Goal: Task Accomplishment & Management: Use online tool/utility

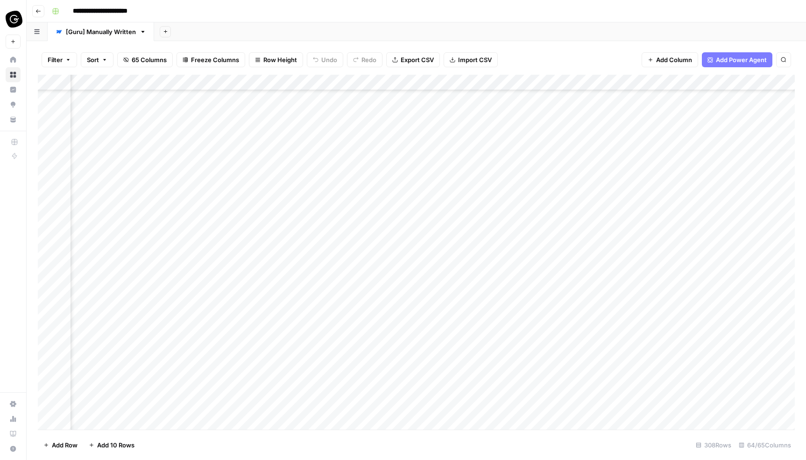
scroll to position [3728, 1545]
click at [356, 148] on div "Add Column" at bounding box center [416, 252] width 757 height 355
click at [393, 147] on div "Add Column" at bounding box center [416, 252] width 757 height 355
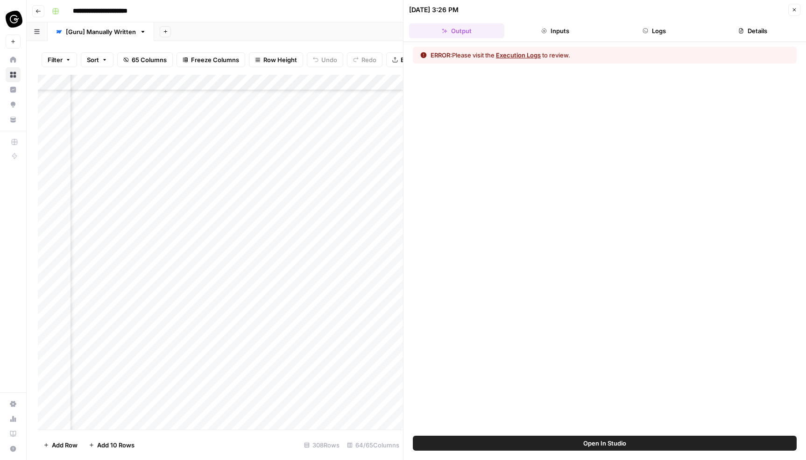
click at [531, 57] on button "Execution Logs" at bounding box center [518, 54] width 45 height 9
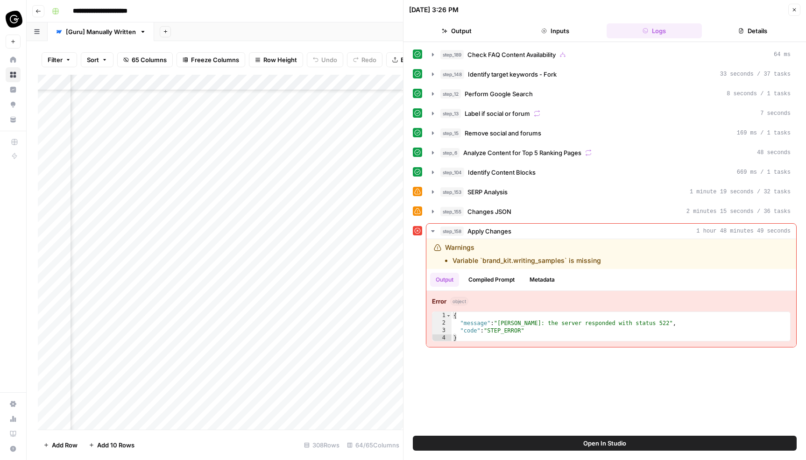
click at [793, 9] on icon "button" at bounding box center [794, 10] width 6 height 6
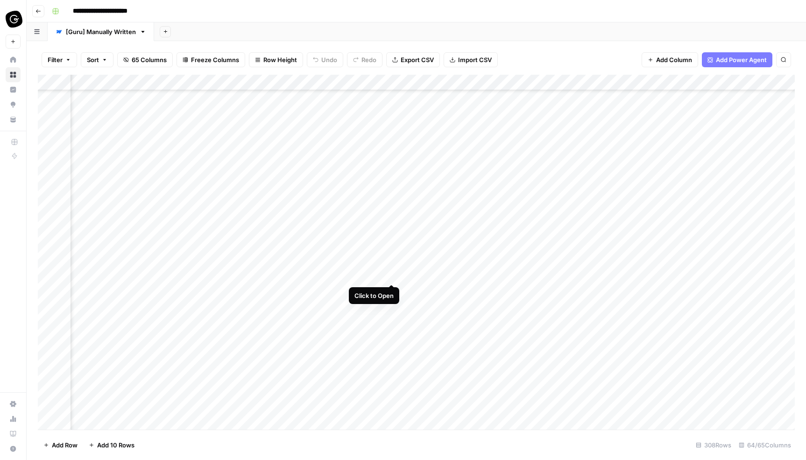
click at [393, 275] on div "Add Column" at bounding box center [416, 252] width 757 height 355
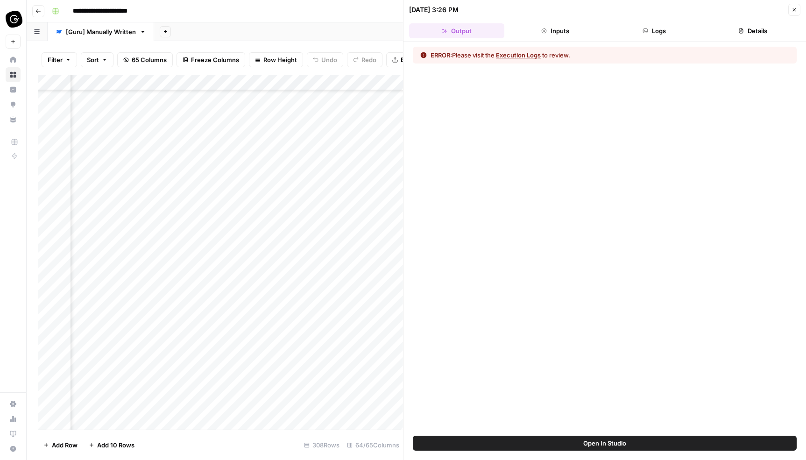
click at [529, 54] on button "Execution Logs" at bounding box center [518, 54] width 45 height 9
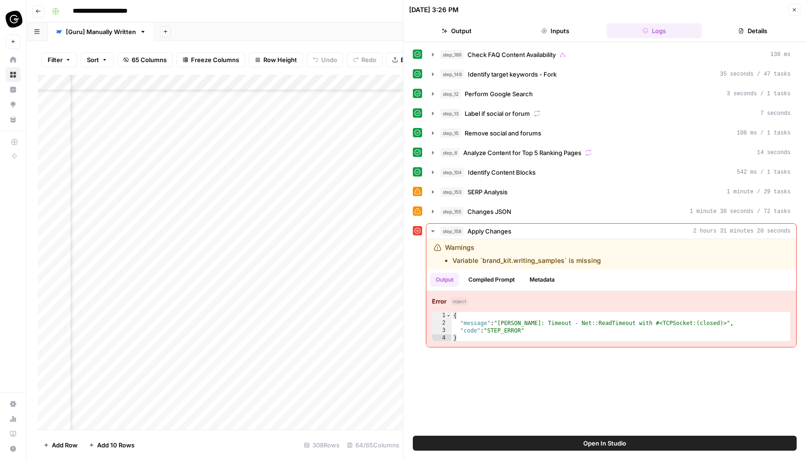
click at [796, 10] on icon "button" at bounding box center [794, 10] width 6 height 6
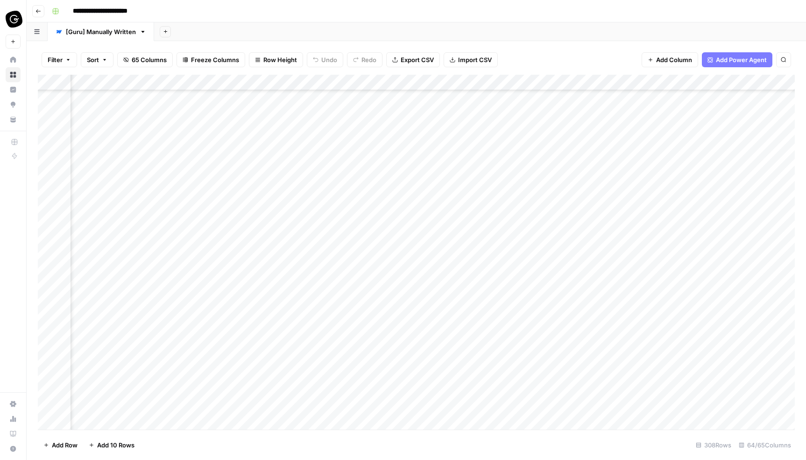
click at [374, 292] on div "Add Column" at bounding box center [416, 252] width 757 height 355
click at [390, 290] on div "Add Column" at bounding box center [416, 252] width 757 height 355
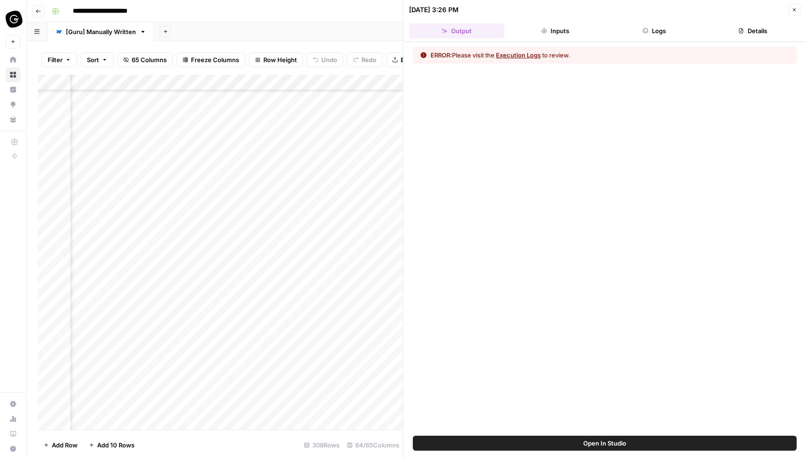
click at [529, 56] on button "Execution Logs" at bounding box center [518, 54] width 45 height 9
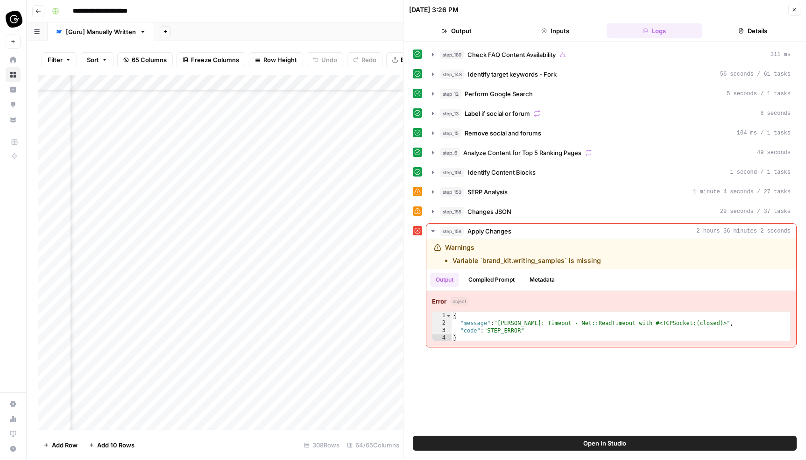
click at [791, 9] on button "Close" at bounding box center [794, 10] width 12 height 12
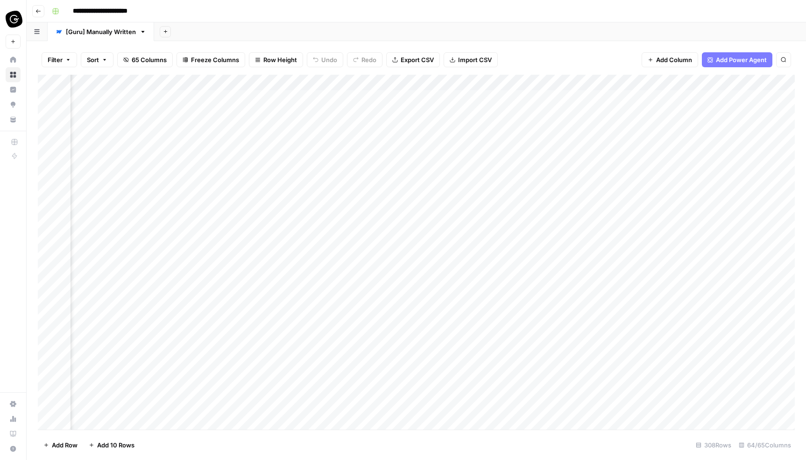
scroll to position [0, 1491]
click at [446, 128] on div "Add Column" at bounding box center [416, 252] width 757 height 355
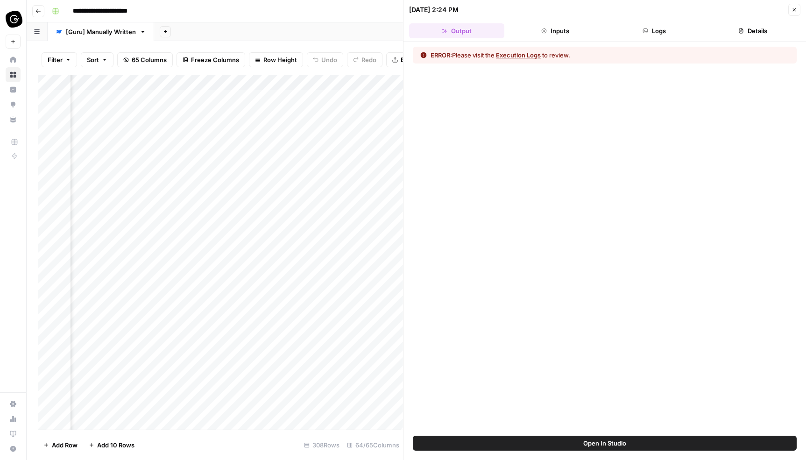
click at [519, 55] on button "Execution Logs" at bounding box center [518, 54] width 45 height 9
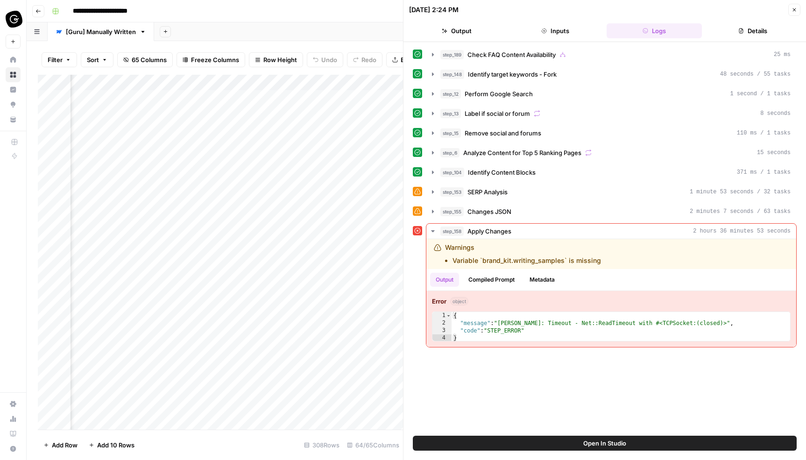
click at [794, 8] on icon "button" at bounding box center [794, 10] width 6 height 6
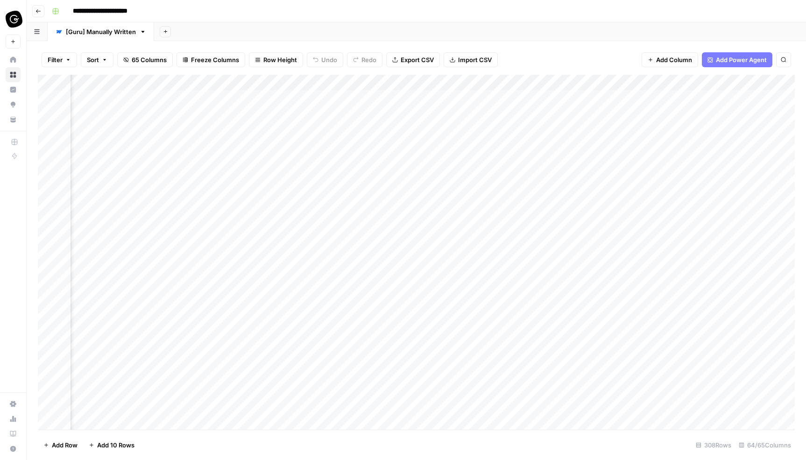
click at [447, 158] on div "Add Column" at bounding box center [416, 252] width 757 height 355
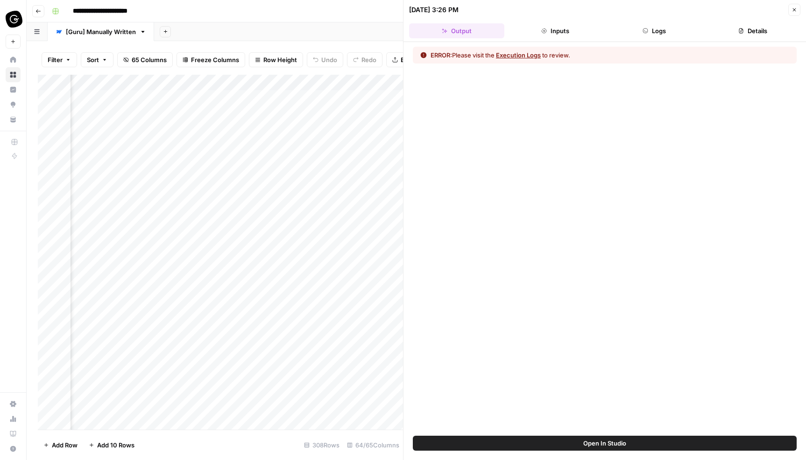
click at [529, 53] on button "Execution Logs" at bounding box center [518, 54] width 45 height 9
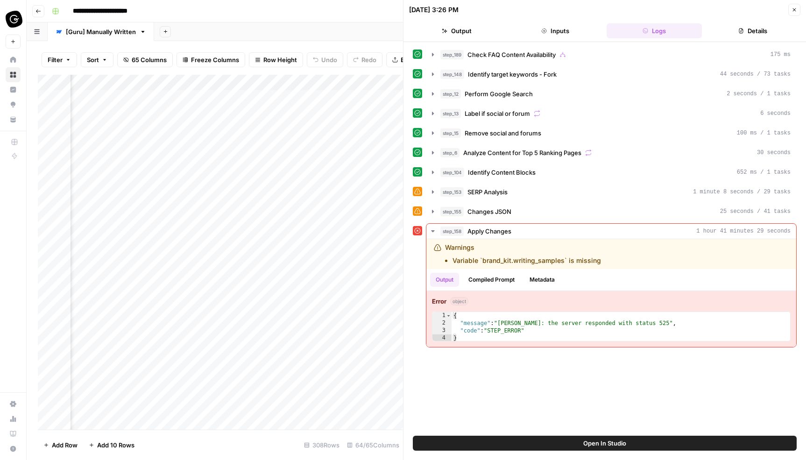
click at [791, 11] on icon "button" at bounding box center [794, 10] width 6 height 6
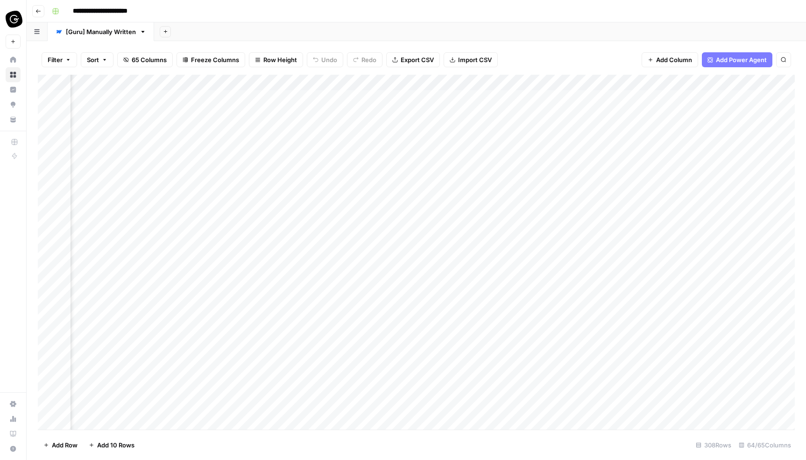
click at [446, 175] on div "Add Column" at bounding box center [416, 252] width 757 height 355
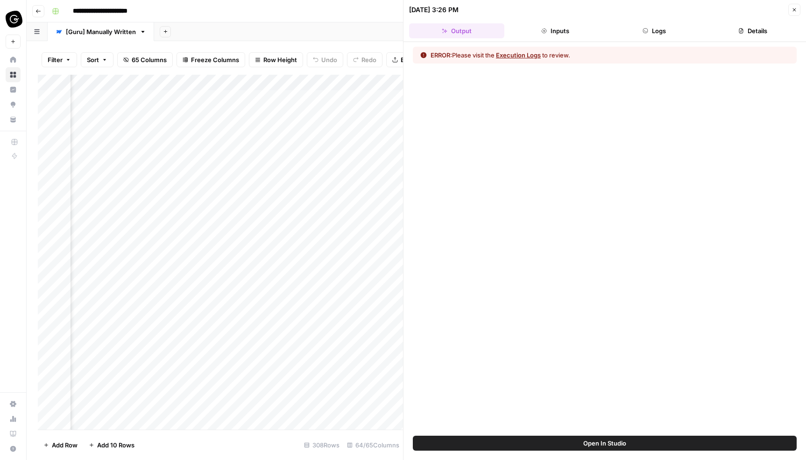
click at [529, 55] on button "Execution Logs" at bounding box center [518, 54] width 45 height 9
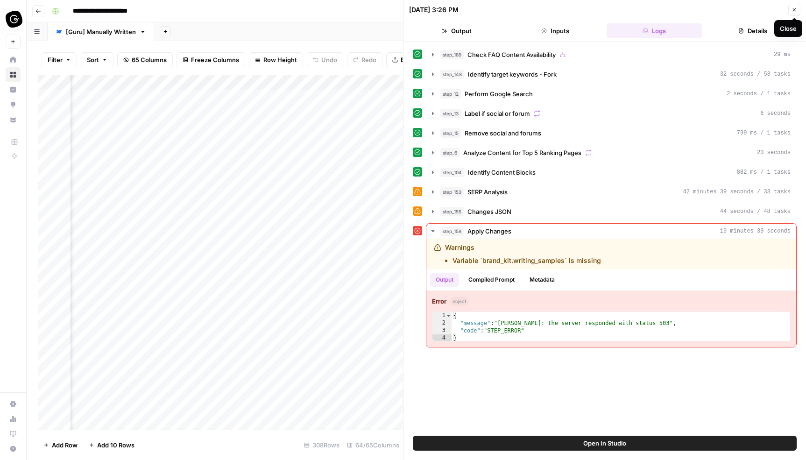
click at [796, 9] on icon "button" at bounding box center [794, 10] width 6 height 6
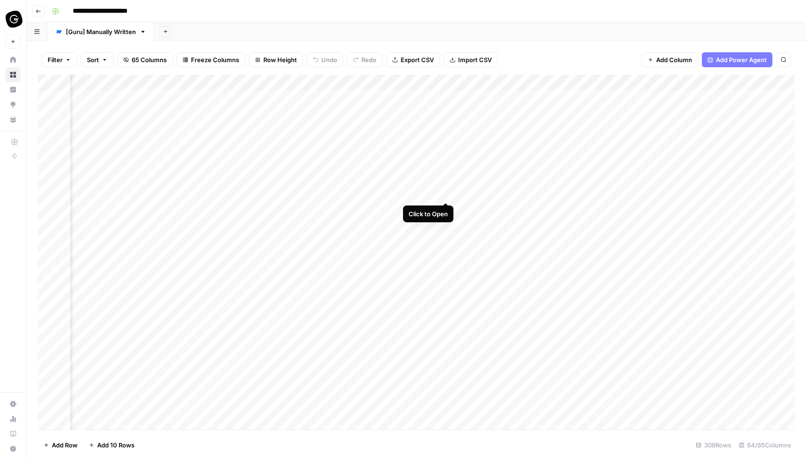
click at [445, 191] on div "Add Column" at bounding box center [416, 252] width 757 height 355
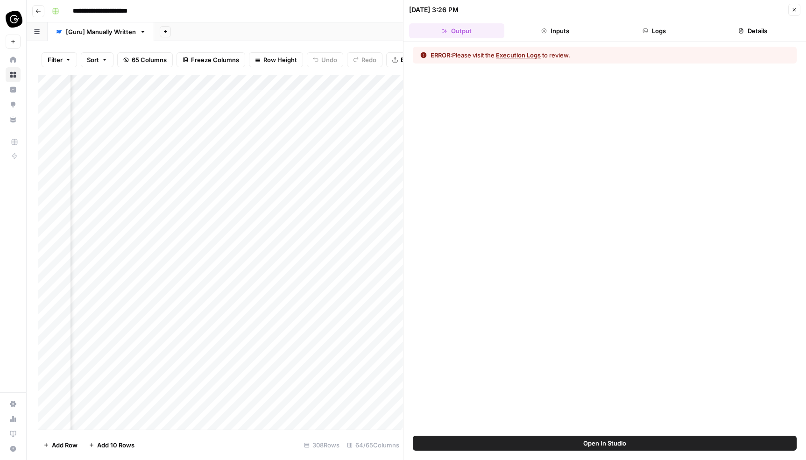
click at [532, 56] on button "Execution Logs" at bounding box center [518, 54] width 45 height 9
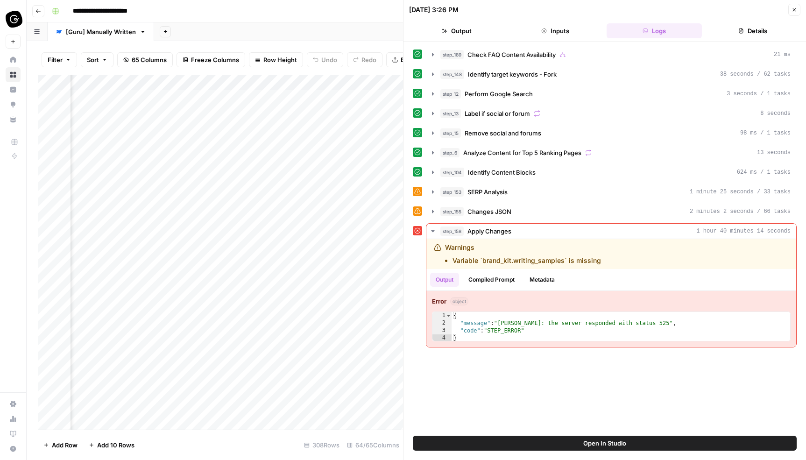
click at [794, 8] on icon "button" at bounding box center [794, 10] width 6 height 6
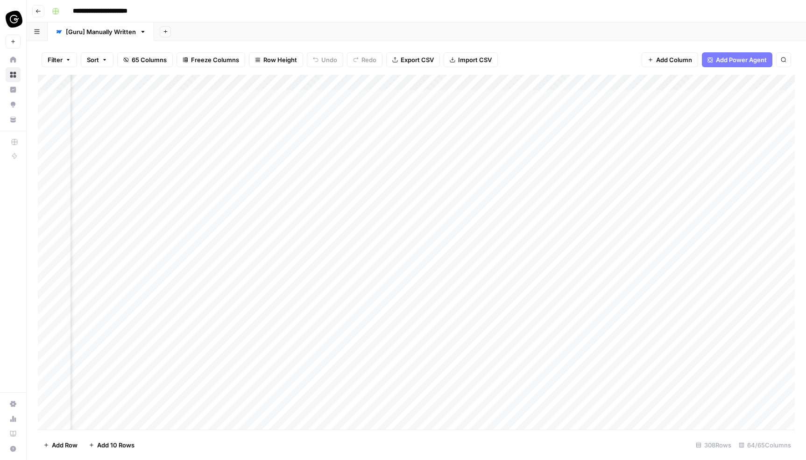
scroll to position [0, 1751]
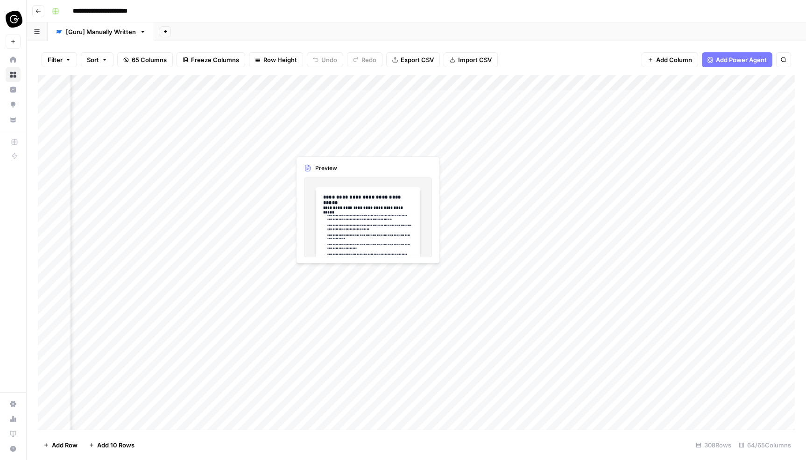
click at [342, 148] on div "Add Column" at bounding box center [416, 252] width 757 height 355
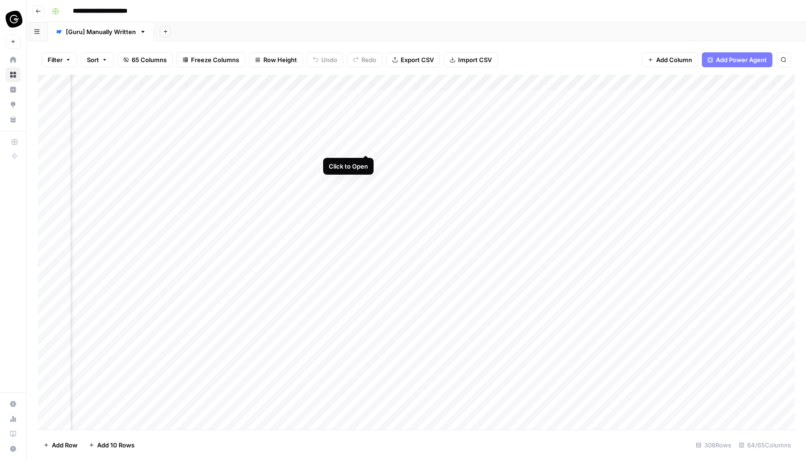
click at [365, 144] on div "Add Column" at bounding box center [416, 252] width 757 height 355
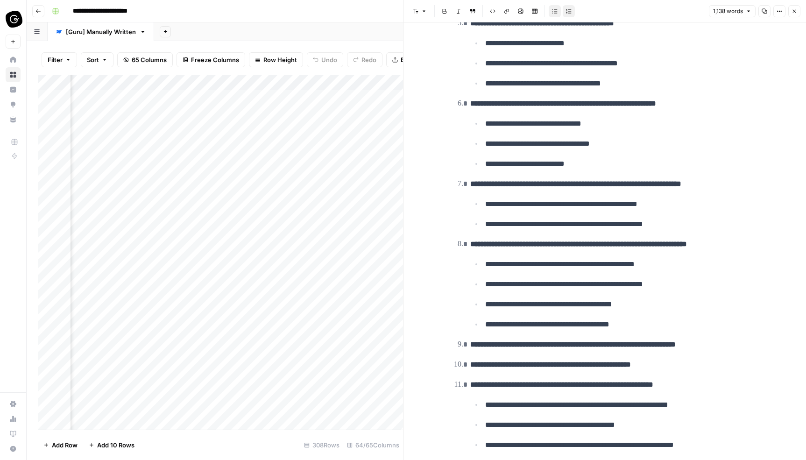
scroll to position [2858, 0]
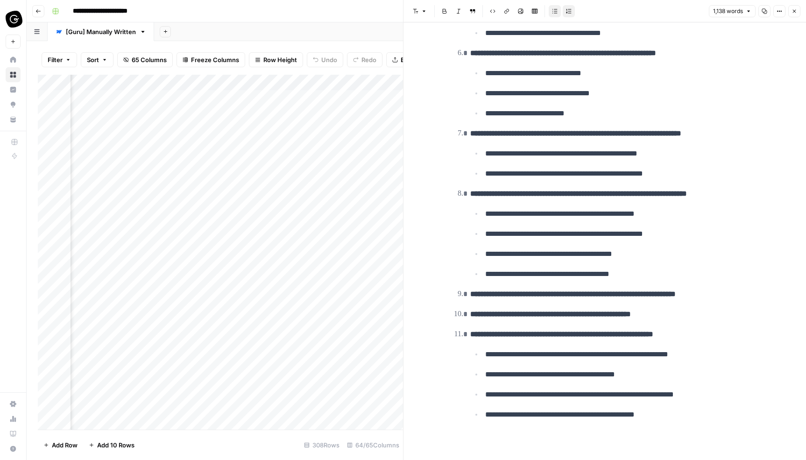
click at [797, 11] on button "Close" at bounding box center [794, 11] width 12 height 12
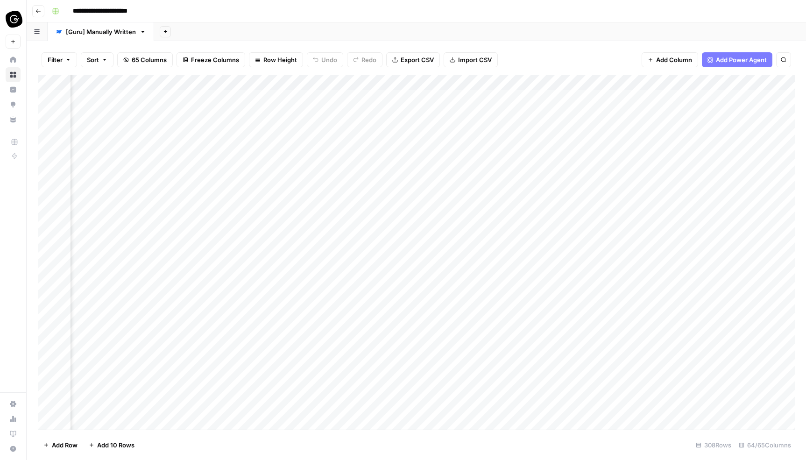
scroll to position [0, 1596]
click at [413, 176] on div "Add Column" at bounding box center [416, 252] width 757 height 355
click at [402, 162] on div "Add Column" at bounding box center [416, 252] width 757 height 355
click at [664, 147] on div "Add Column" at bounding box center [416, 252] width 757 height 355
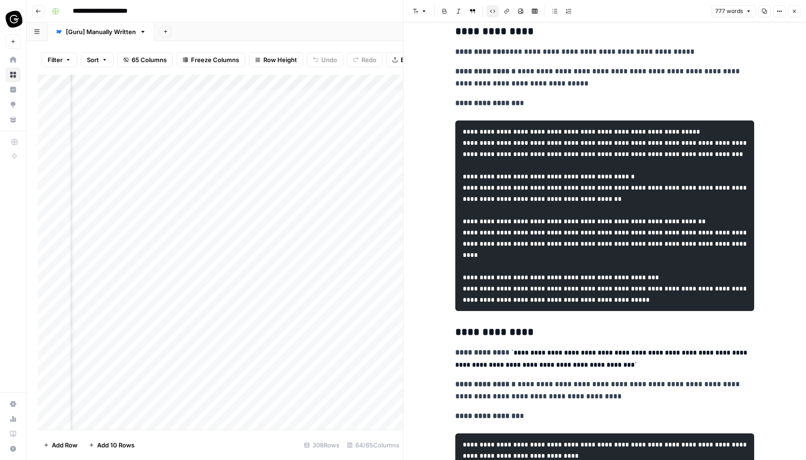
scroll to position [1266, 0]
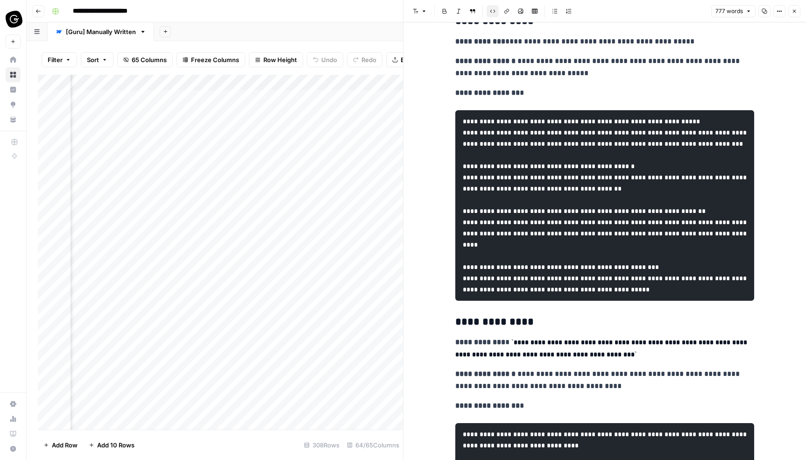
click at [793, 12] on icon "button" at bounding box center [794, 11] width 3 height 3
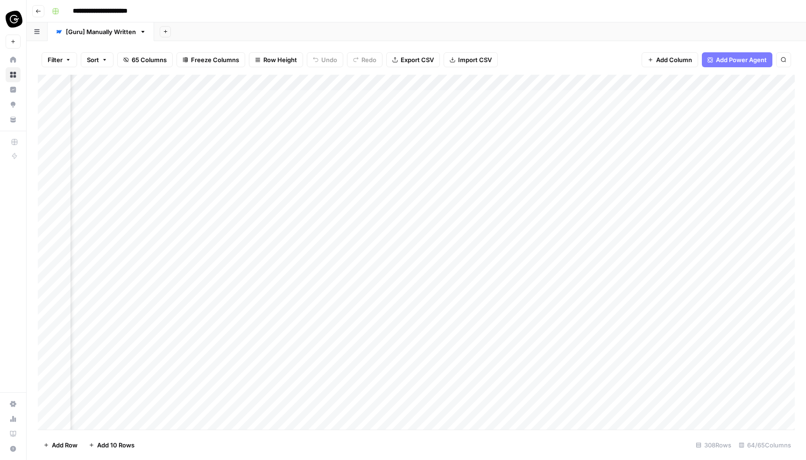
click at [534, 165] on div "Add Column" at bounding box center [416, 252] width 757 height 355
click at [485, 163] on div "Add Column" at bounding box center [416, 252] width 757 height 355
click at [550, 165] on div "Add Column" at bounding box center [416, 252] width 757 height 355
click at [635, 162] on div "Add Column" at bounding box center [416, 252] width 757 height 355
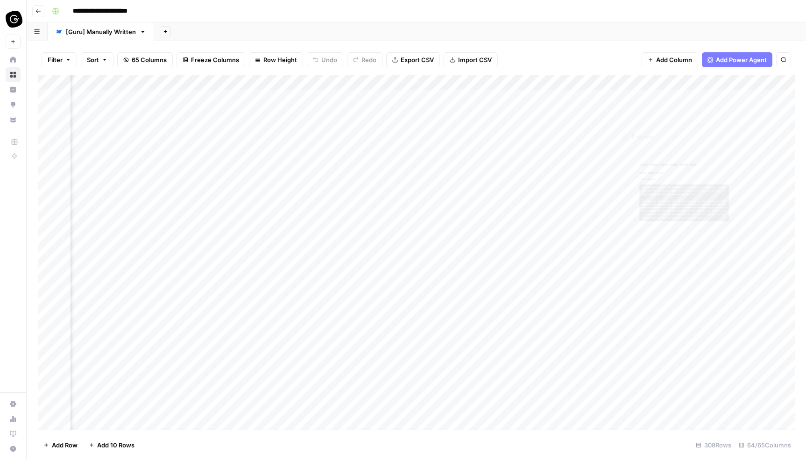
click at [601, 56] on div "Filter Sort 65 Columns Freeze Columns Row Height Undo Redo Export CSV Import CS…" at bounding box center [416, 60] width 757 height 30
click at [627, 239] on div "Add Column" at bounding box center [416, 252] width 757 height 355
click at [479, 218] on div "Add Column" at bounding box center [416, 252] width 757 height 355
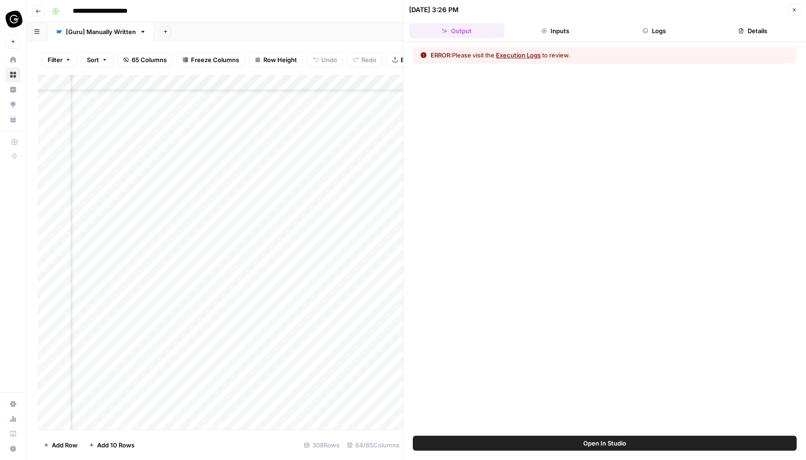
click at [524, 57] on button "Execution Logs" at bounding box center [518, 54] width 45 height 9
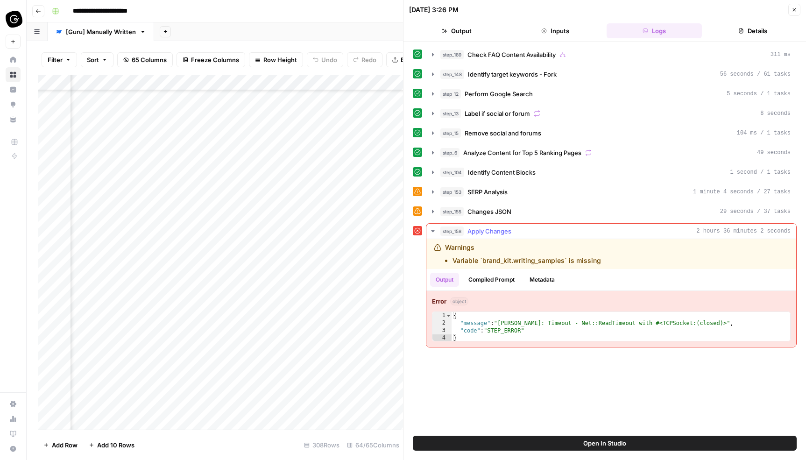
drag, startPoint x: 454, startPoint y: 262, endPoint x: 604, endPoint y: 263, distance: 149.9
click at [604, 263] on div "Warnings Variable `brand_kit.writing_samples` is missing" at bounding box center [564, 254] width 261 height 22
click at [599, 262] on div "Warnings Variable `brand_kit.writing_samples` is missing" at bounding box center [564, 254] width 261 height 22
click at [791, 12] on button "Close" at bounding box center [794, 10] width 12 height 12
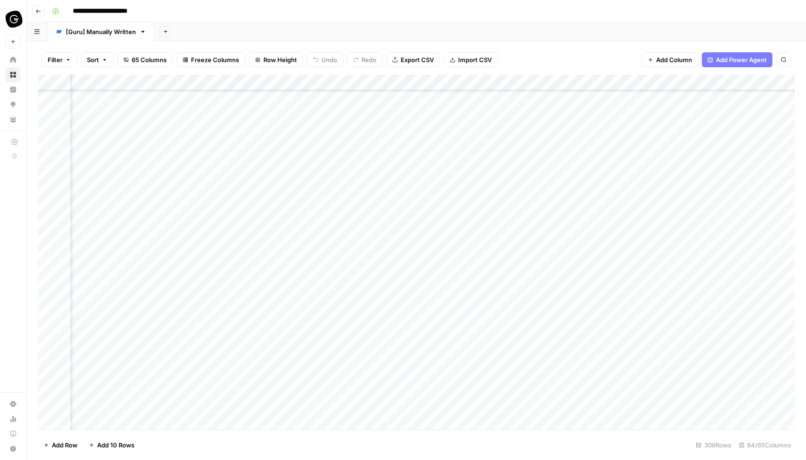
scroll to position [1102, 1688]
click at [490, 82] on div "Add Column" at bounding box center [416, 252] width 757 height 355
click at [512, 85] on div at bounding box center [479, 84] width 85 height 19
click at [474, 314] on div "Add Column" at bounding box center [416, 252] width 757 height 355
click at [511, 311] on div "Add Column" at bounding box center [416, 252] width 757 height 355
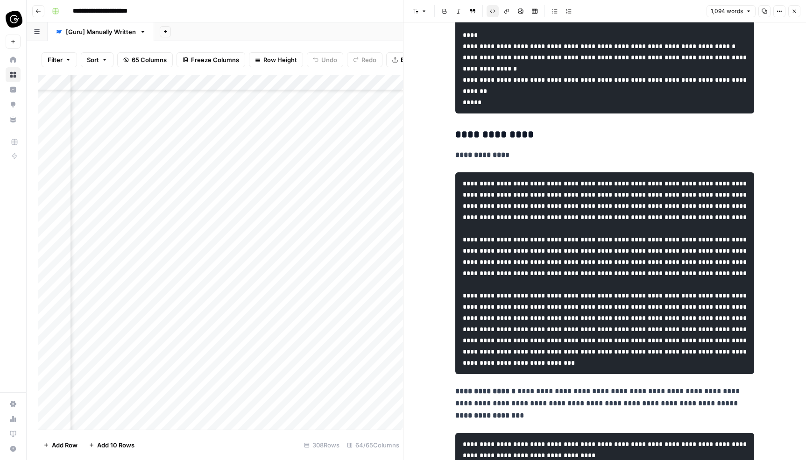
scroll to position [1787, 0]
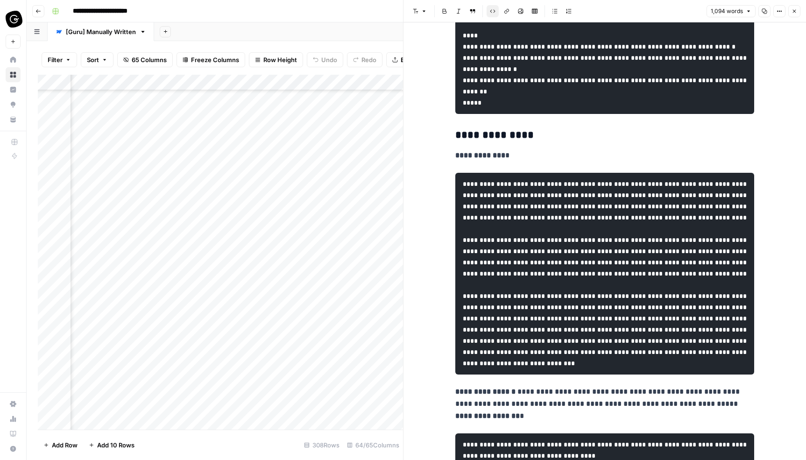
click at [396, 204] on div "Add Column" at bounding box center [220, 252] width 365 height 355
click at [794, 9] on icon "button" at bounding box center [794, 11] width 6 height 6
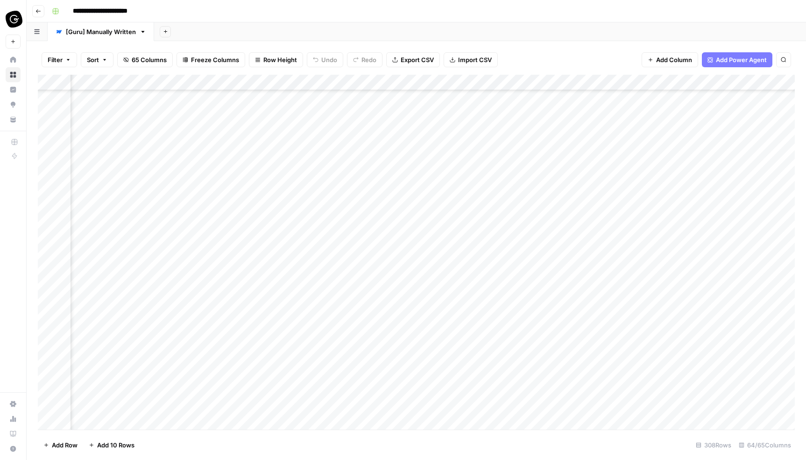
scroll to position [3463, 1688]
click at [512, 286] on div "Add Column" at bounding box center [416, 252] width 757 height 355
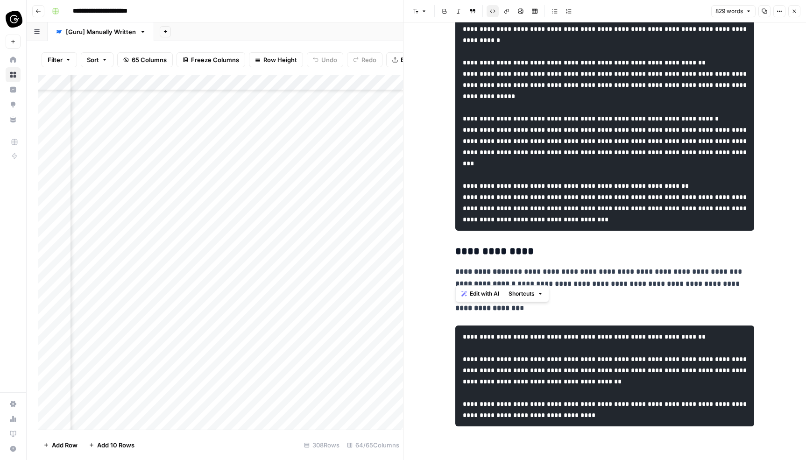
scroll to position [2242, 0]
drag, startPoint x: 565, startPoint y: 129, endPoint x: 663, endPoint y: 273, distance: 173.9
click at [794, 14] on icon "button" at bounding box center [794, 11] width 6 height 6
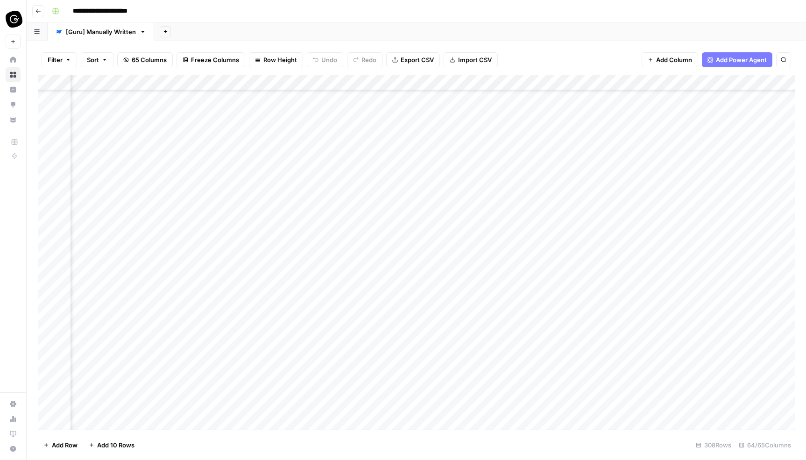
click at [333, 285] on div "Add Column" at bounding box center [416, 252] width 757 height 355
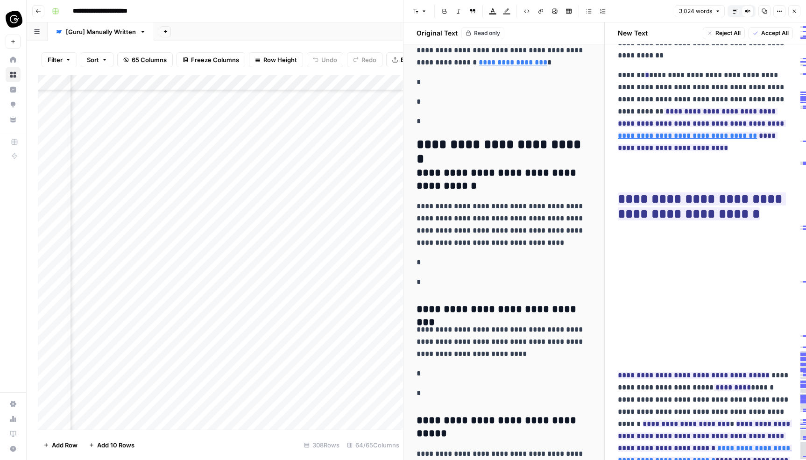
scroll to position [8731, 0]
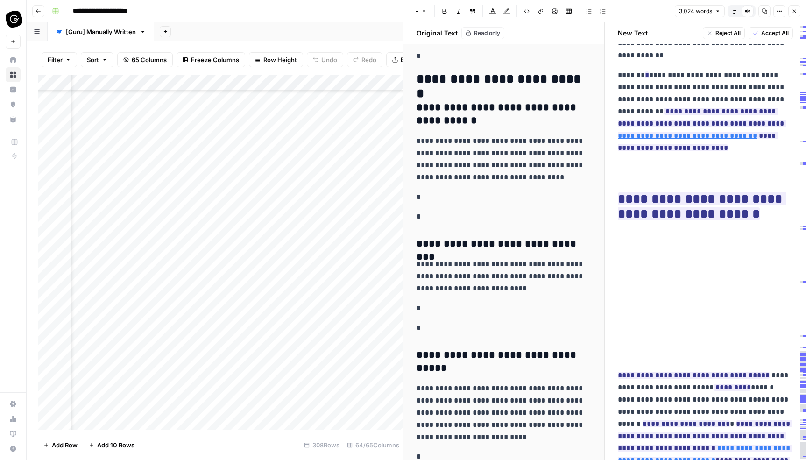
click at [796, 14] on button "Close" at bounding box center [794, 11] width 12 height 12
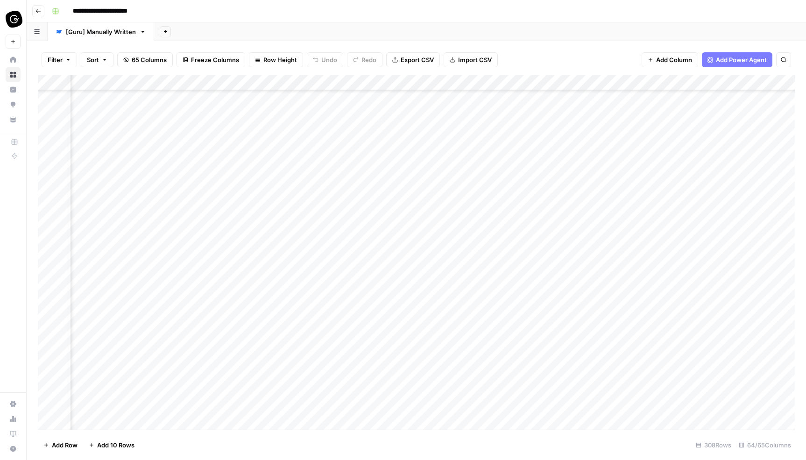
scroll to position [0, 1519]
click at [418, 129] on div "Add Column" at bounding box center [416, 252] width 757 height 355
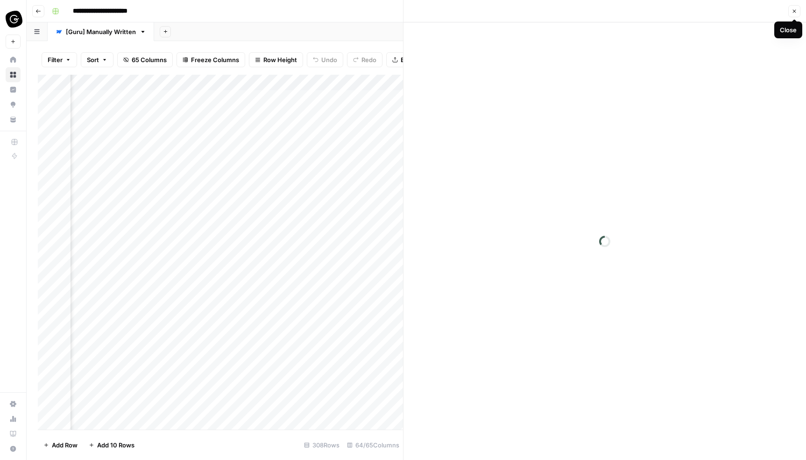
click at [793, 13] on icon "button" at bounding box center [794, 11] width 6 height 6
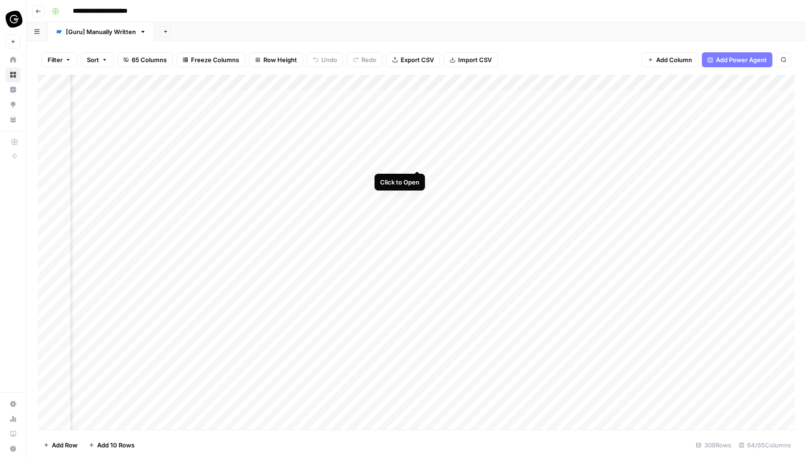
click at [419, 161] on div "Add Column" at bounding box center [416, 252] width 757 height 355
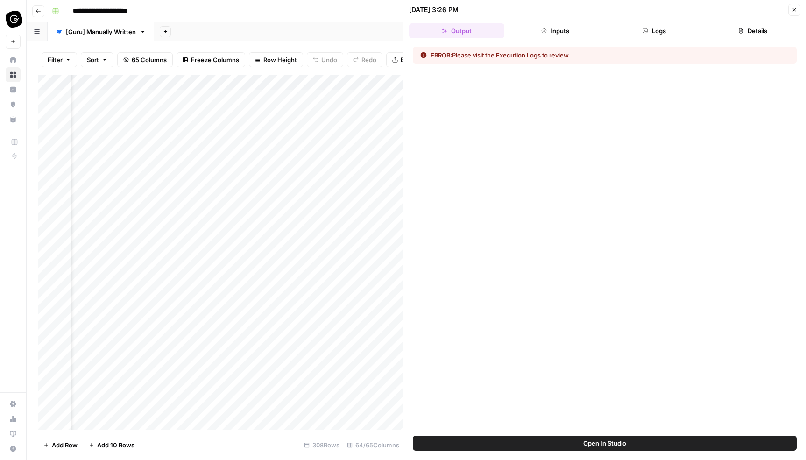
click at [528, 56] on button "Execution Logs" at bounding box center [518, 54] width 45 height 9
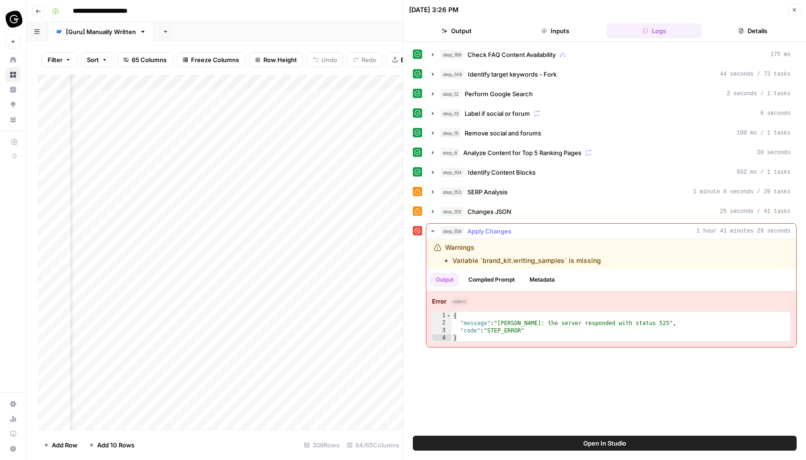
drag, startPoint x: 482, startPoint y: 260, endPoint x: 579, endPoint y: 262, distance: 96.7
click at [579, 262] on li "Variable `brand_kit.writing_samples` is missing" at bounding box center [526, 260] width 148 height 9
click at [793, 9] on icon "button" at bounding box center [794, 10] width 6 height 6
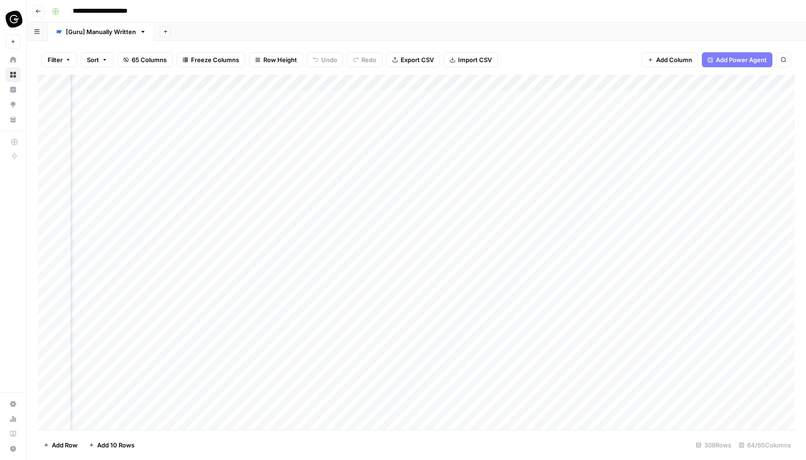
scroll to position [0, 1677]
click at [343, 146] on div "Add Column" at bounding box center [416, 252] width 757 height 355
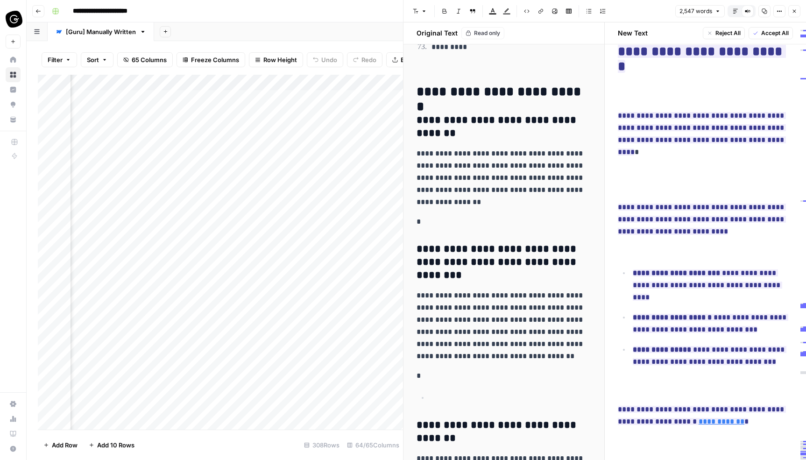
scroll to position [9590, 0]
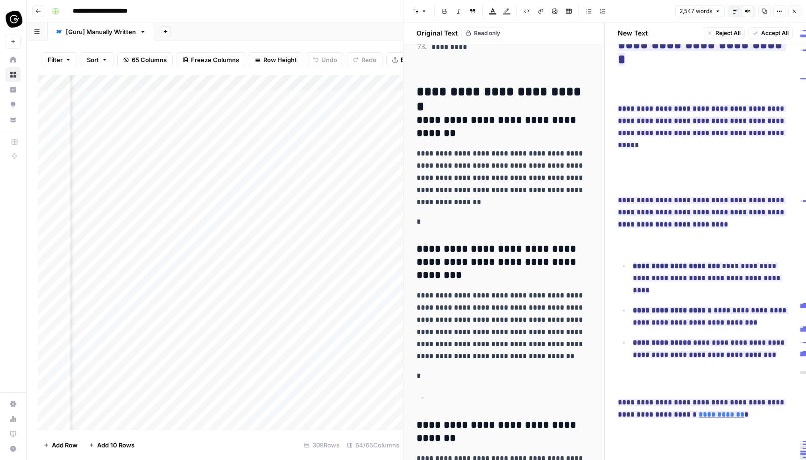
click at [794, 10] on icon "button" at bounding box center [794, 11] width 6 height 6
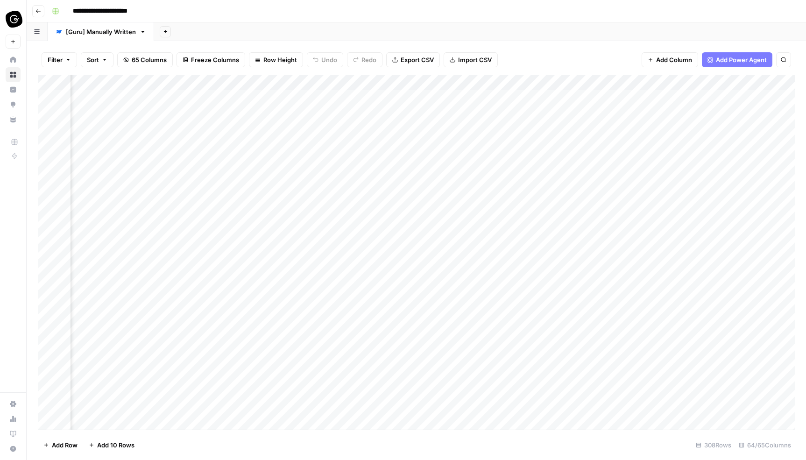
scroll to position [0, 1779]
click at [242, 147] on div "Add Column" at bounding box center [416, 252] width 757 height 355
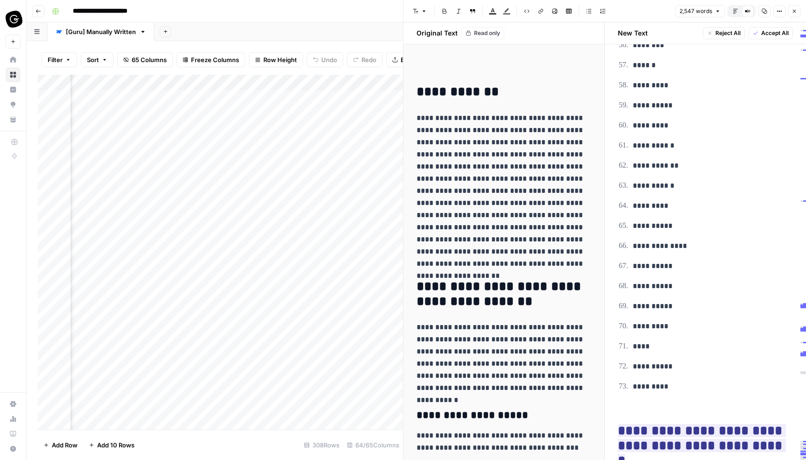
scroll to position [9590, 0]
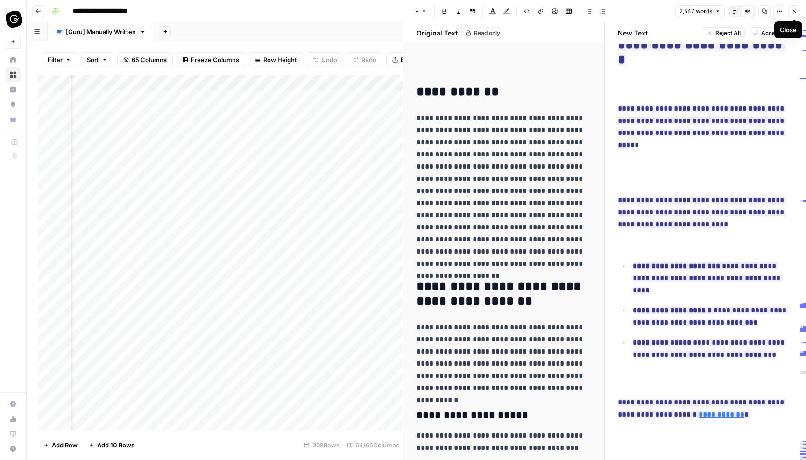
click at [797, 14] on button "Close" at bounding box center [794, 11] width 12 height 12
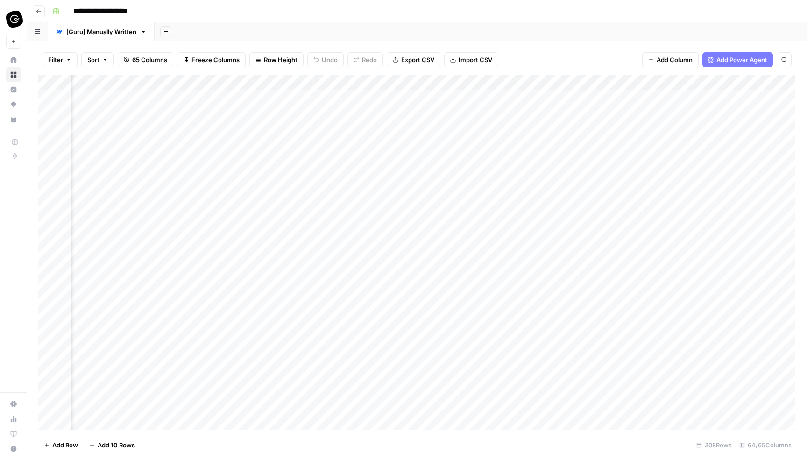
scroll to position [0, 1592]
click at [359, 128] on div "Add Column" at bounding box center [417, 252] width 758 height 355
click at [359, 162] on div "Add Column" at bounding box center [417, 252] width 758 height 355
click at [410, 97] on div "Add Column" at bounding box center [417, 252] width 758 height 355
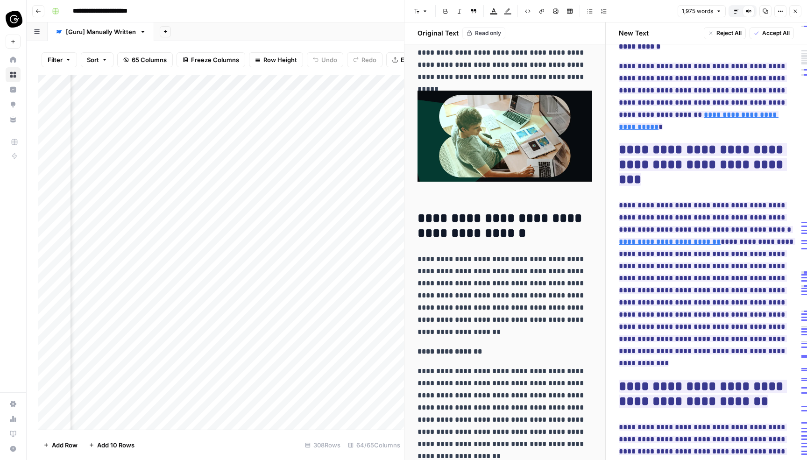
scroll to position [4466, 0]
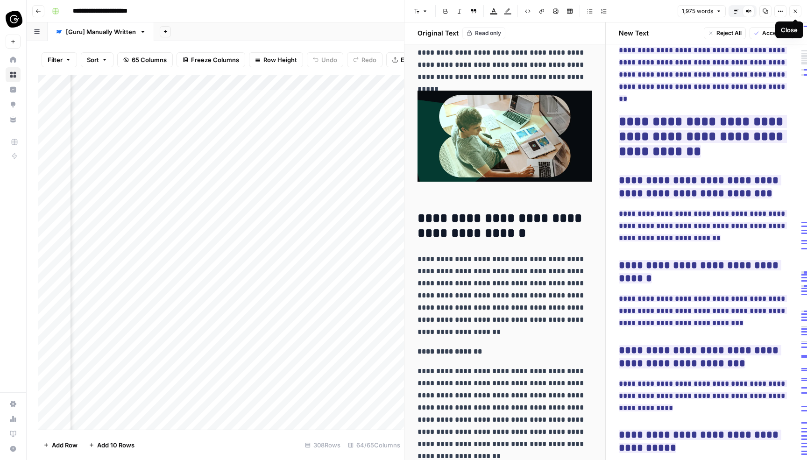
click at [795, 9] on icon "button" at bounding box center [795, 11] width 6 height 6
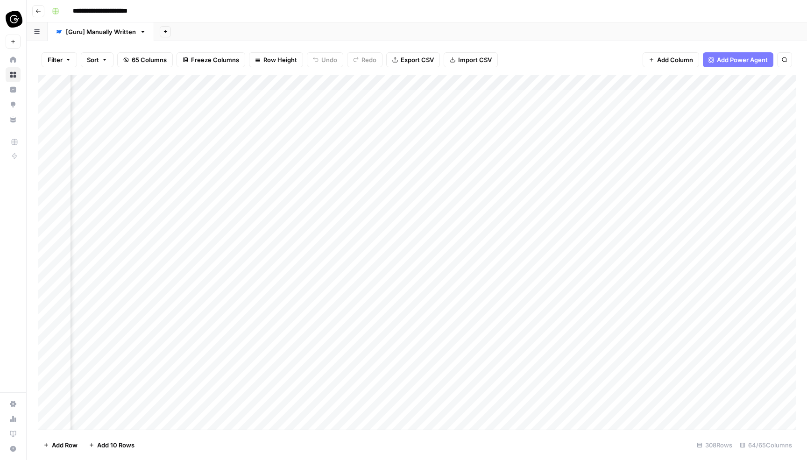
scroll to position [0, 1553]
